Goal: Task Accomplishment & Management: Complete application form

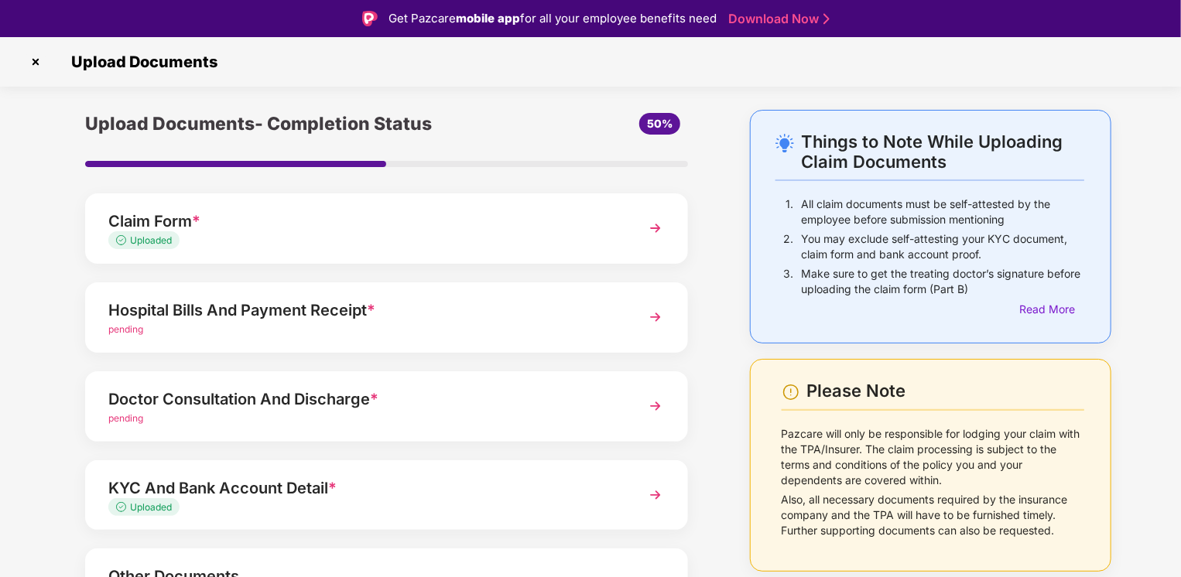
click at [661, 316] on img at bounding box center [655, 317] width 28 height 28
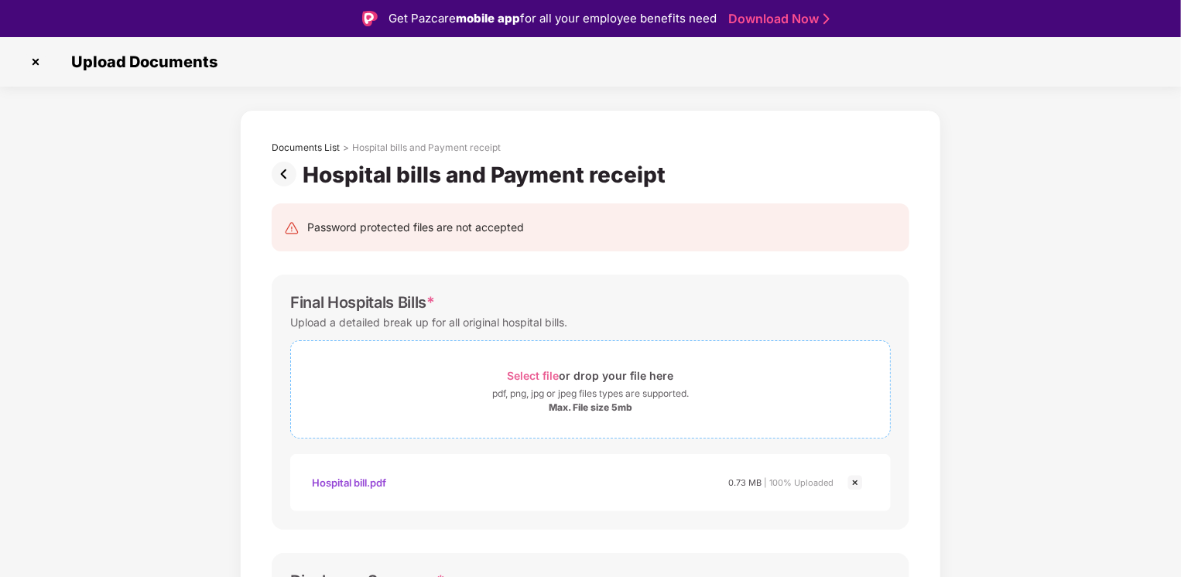
click at [526, 379] on span "Select file" at bounding box center [534, 375] width 52 height 13
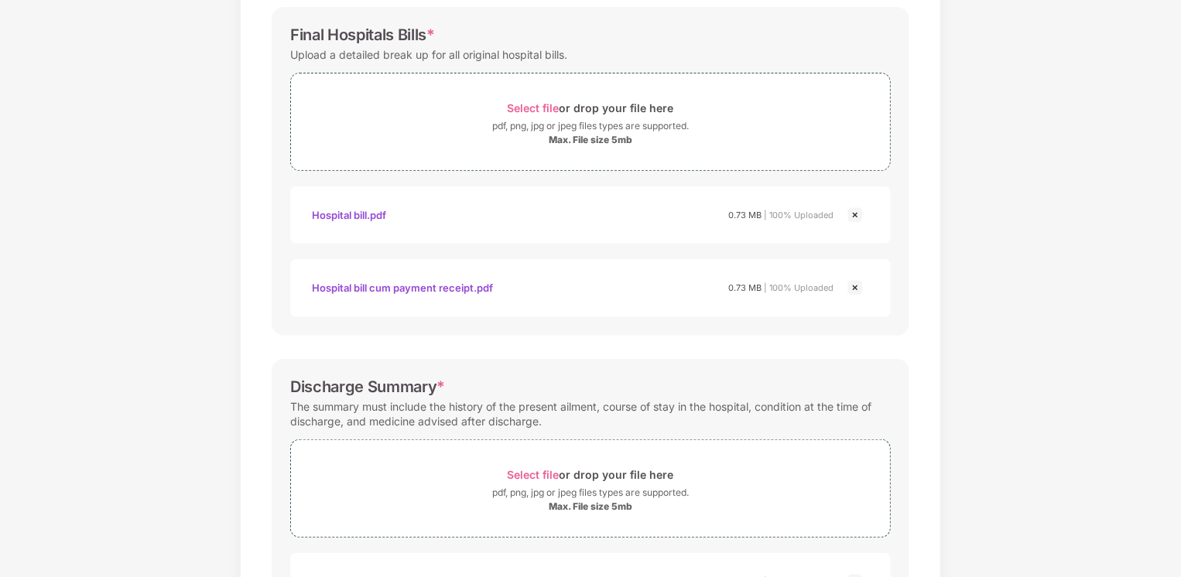
scroll to position [222, 0]
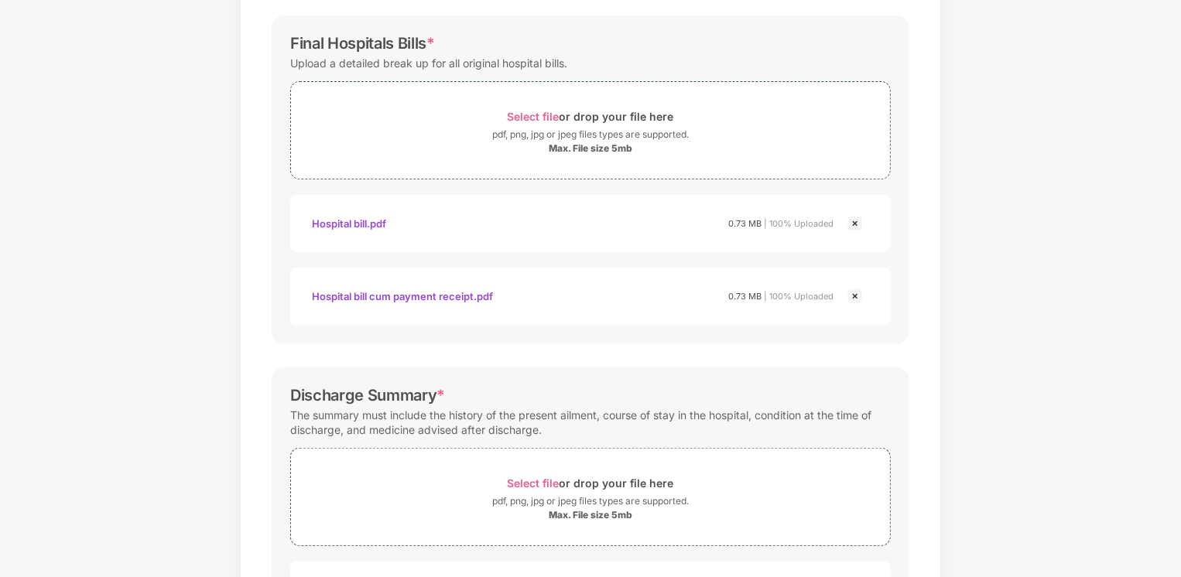
click at [853, 297] on img at bounding box center [855, 296] width 19 height 19
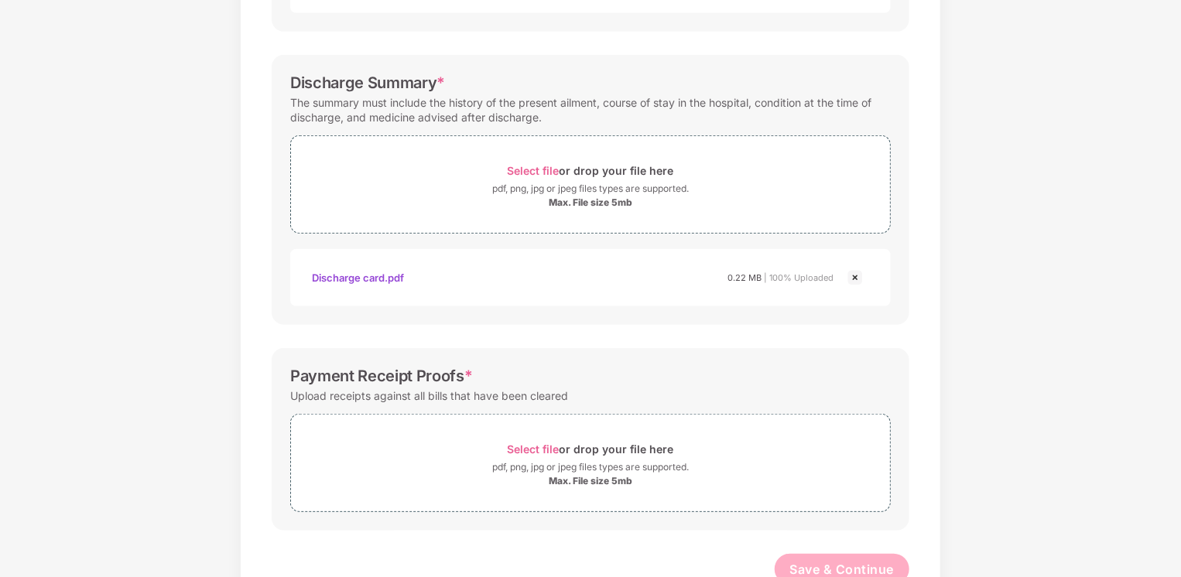
scroll to position [507, 0]
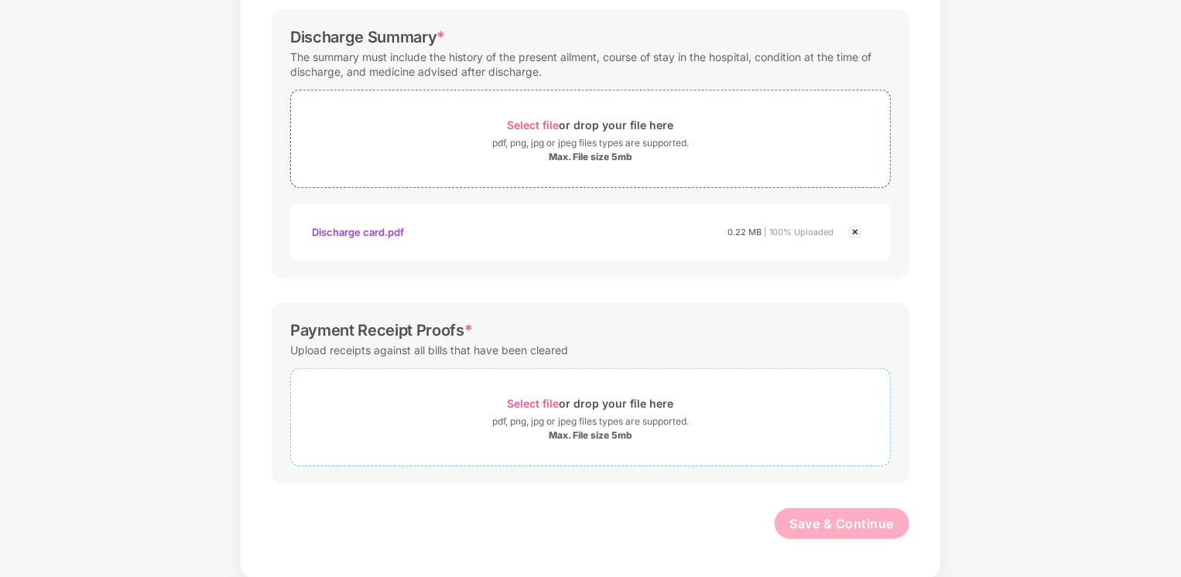
click at [535, 406] on span "Select file" at bounding box center [534, 403] width 52 height 13
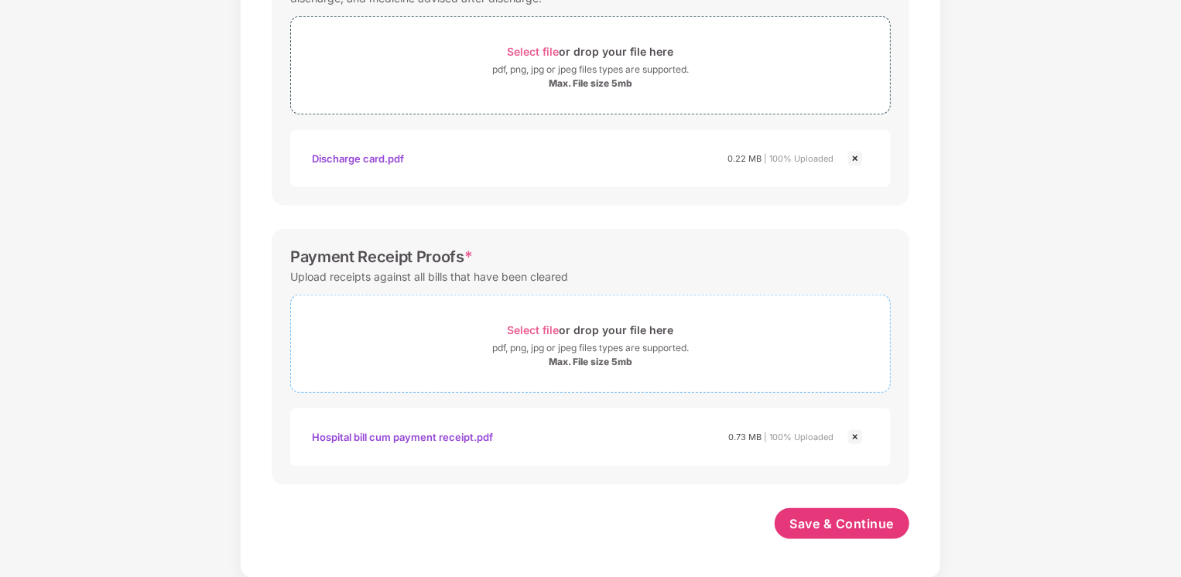
scroll to position [580, 0]
click at [877, 508] on button "Save & Continue" at bounding box center [842, 523] width 135 height 31
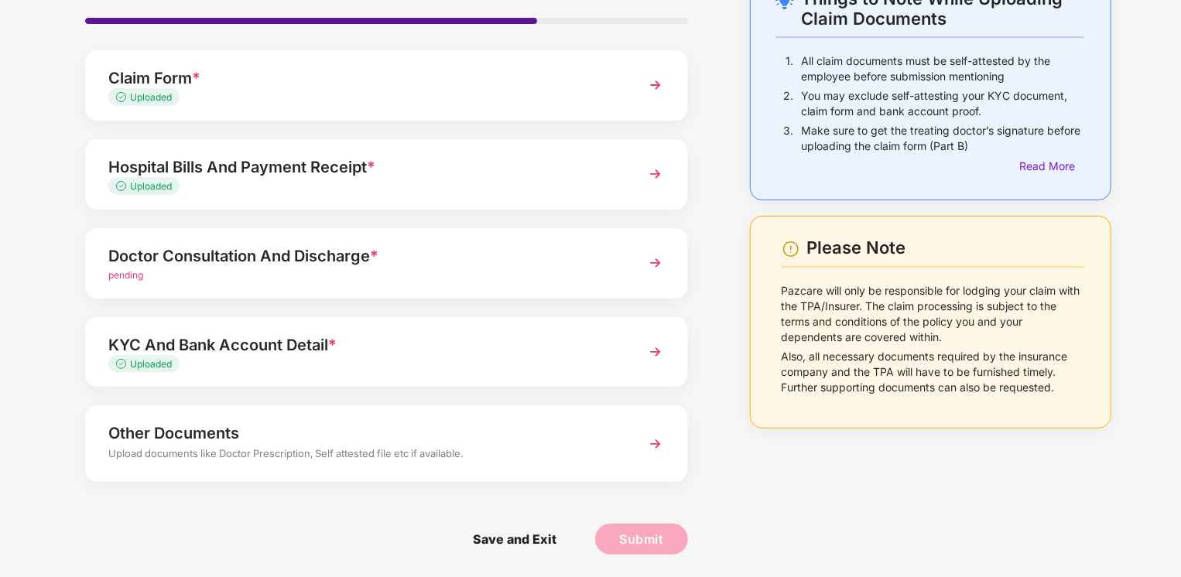
scroll to position [50, 0]
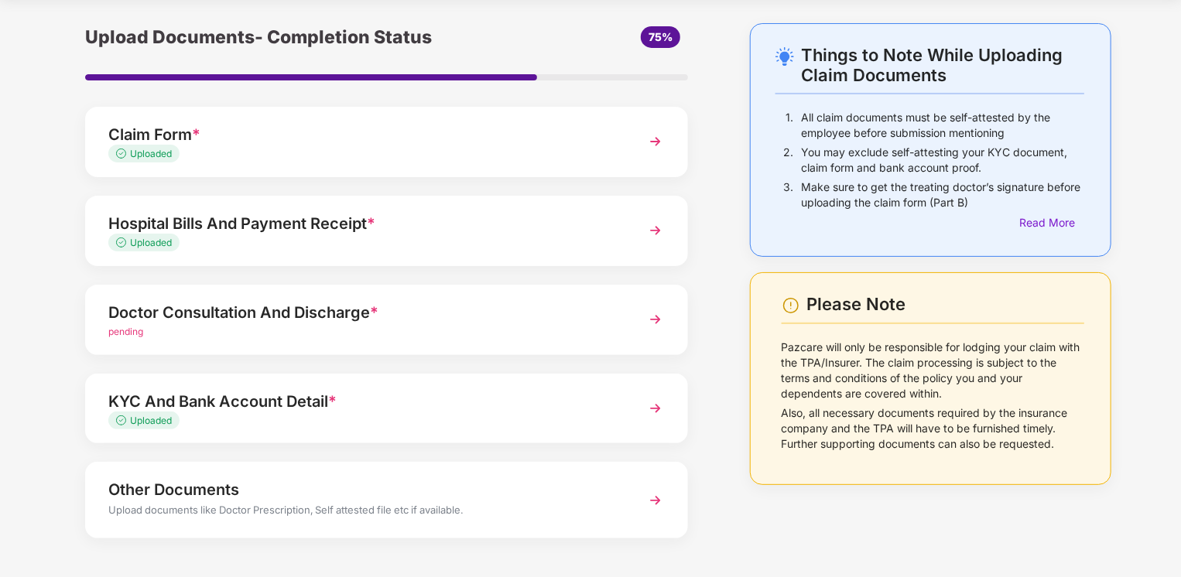
click at [654, 316] on img at bounding box center [655, 320] width 28 height 28
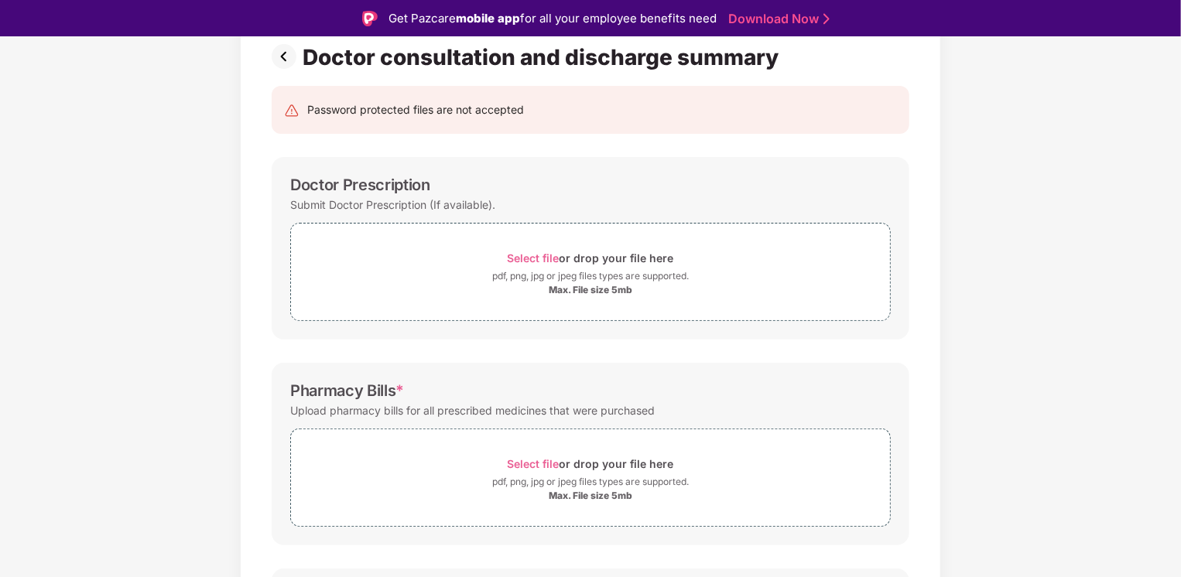
scroll to position [121, 0]
